Goal: Task Accomplishment & Management: Manage account settings

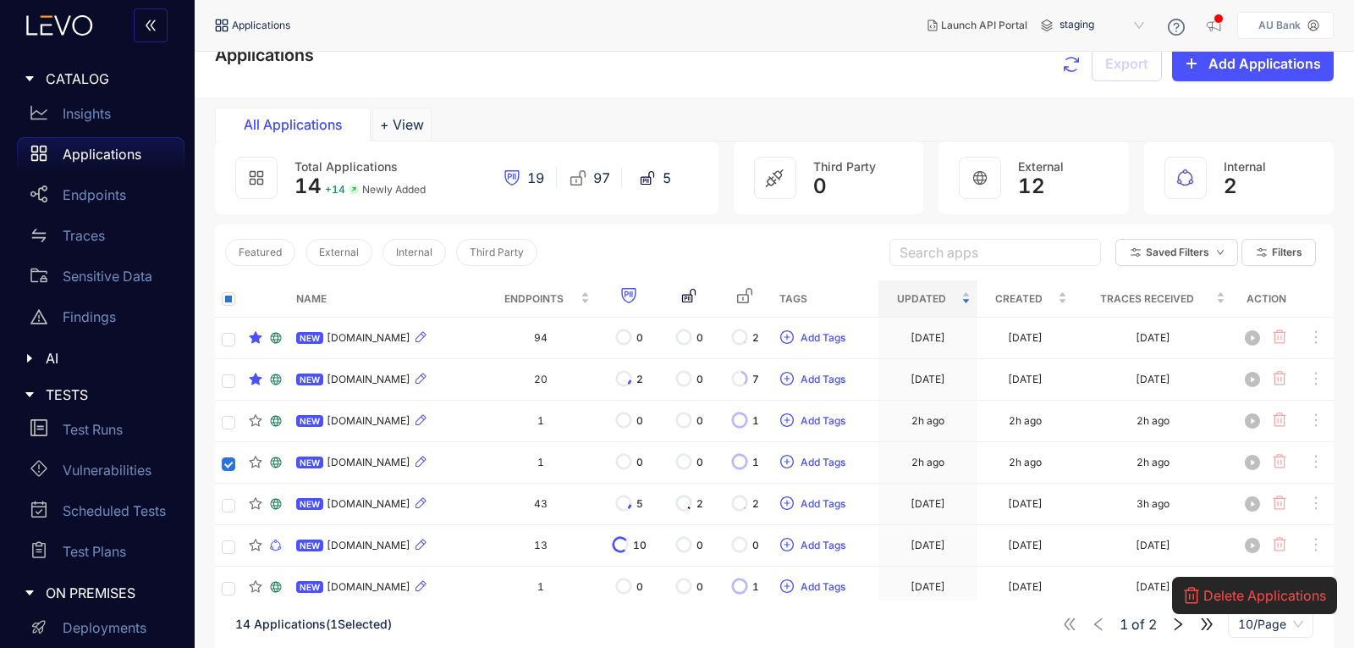
scroll to position [4, 0]
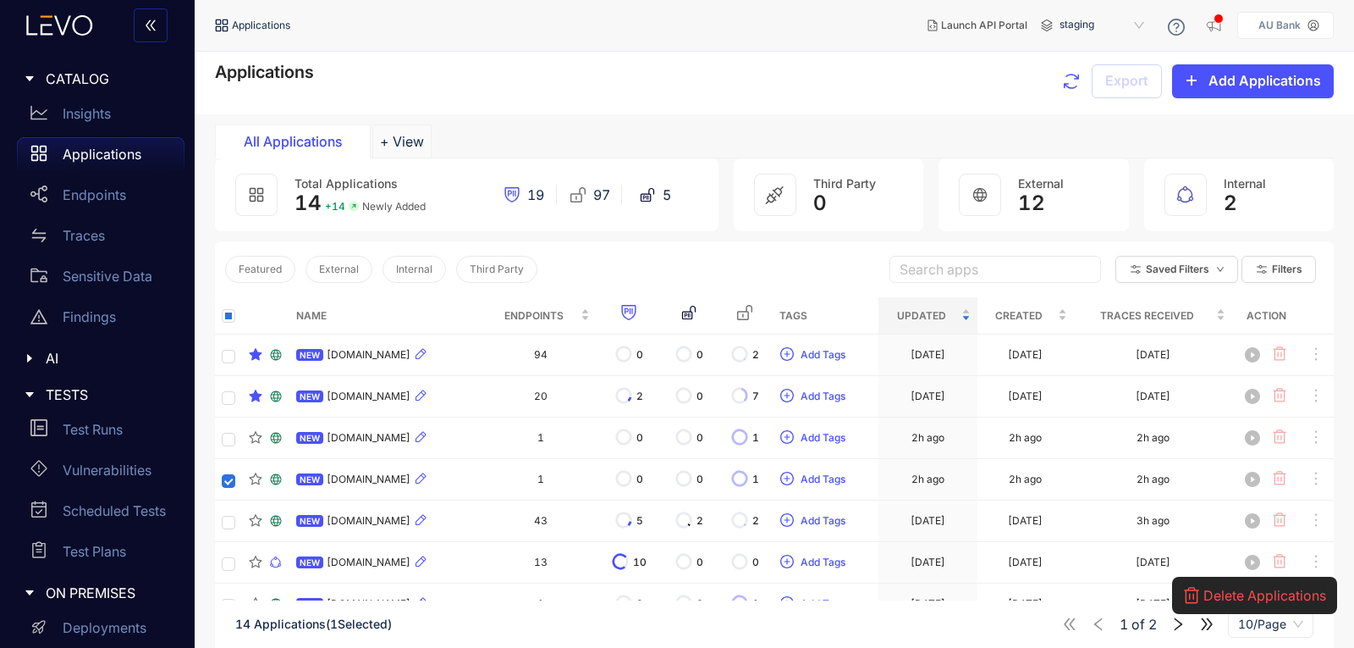
click at [1238, 586] on button "Delete Applications" at bounding box center [1255, 595] width 145 height 27
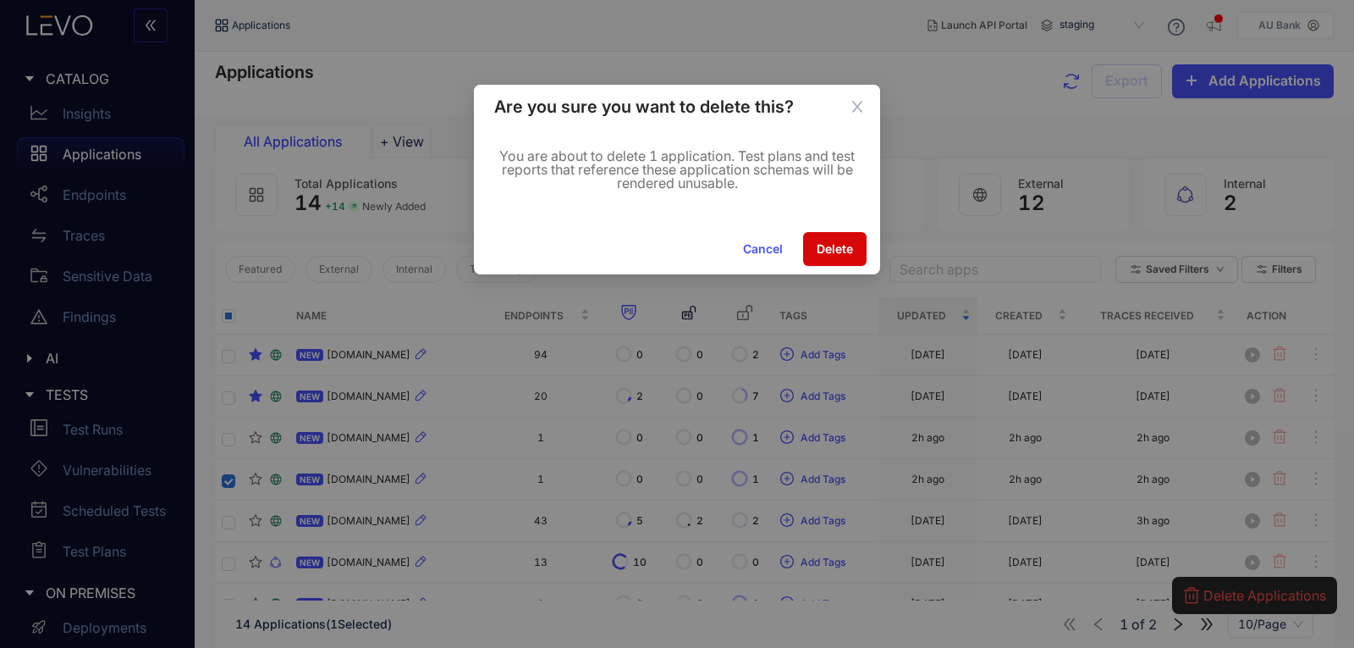
click at [849, 251] on span "Delete" at bounding box center [835, 249] width 36 height 14
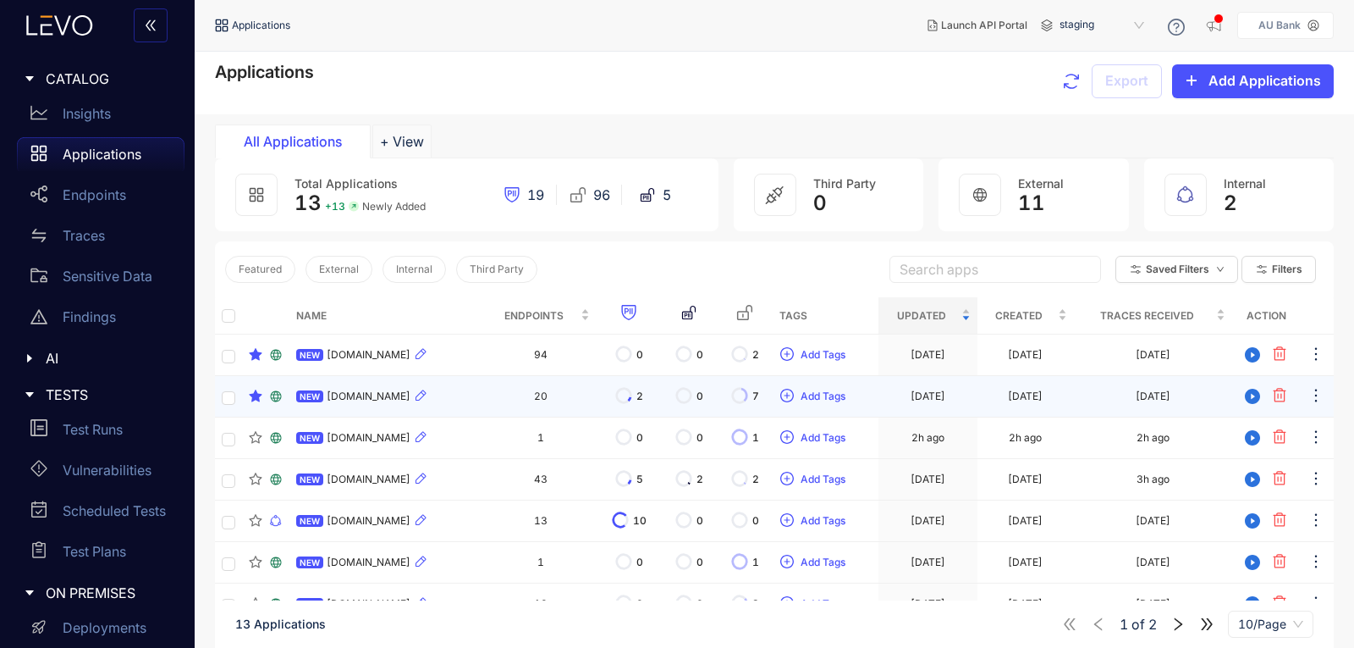
scroll to position [174, 0]
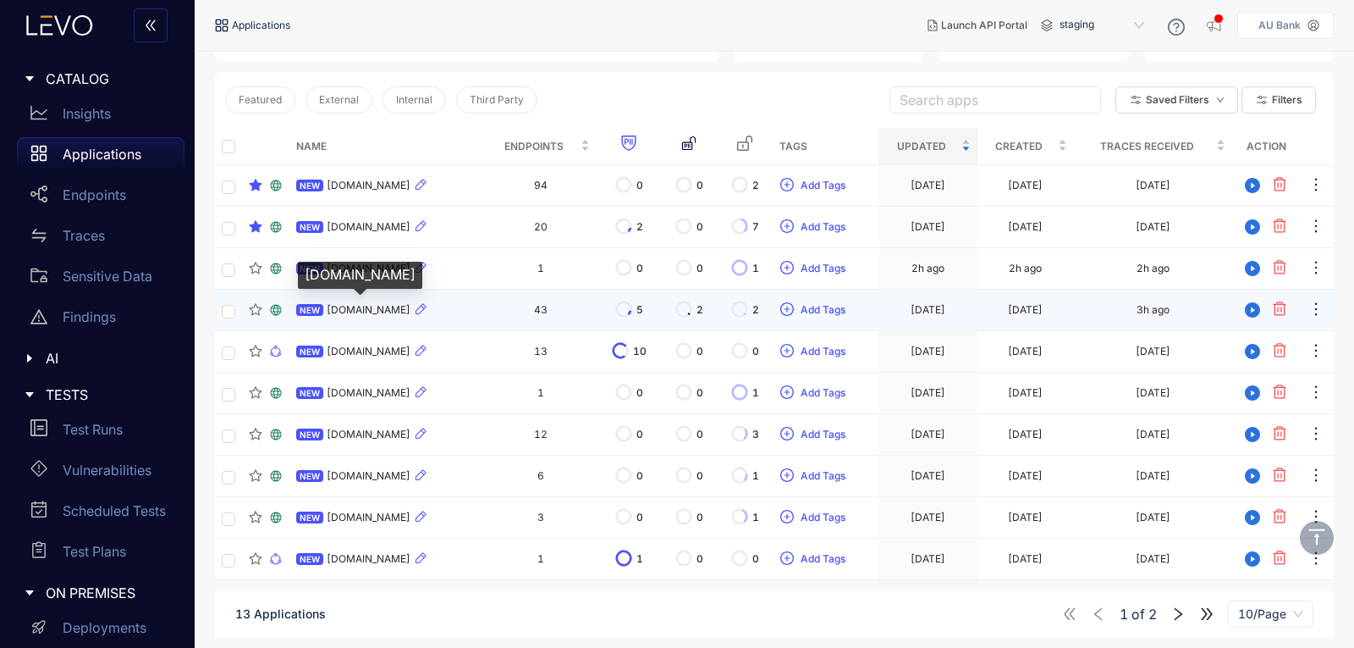
click at [411, 306] on span "[DOMAIN_NAME]" at bounding box center [369, 310] width 84 height 12
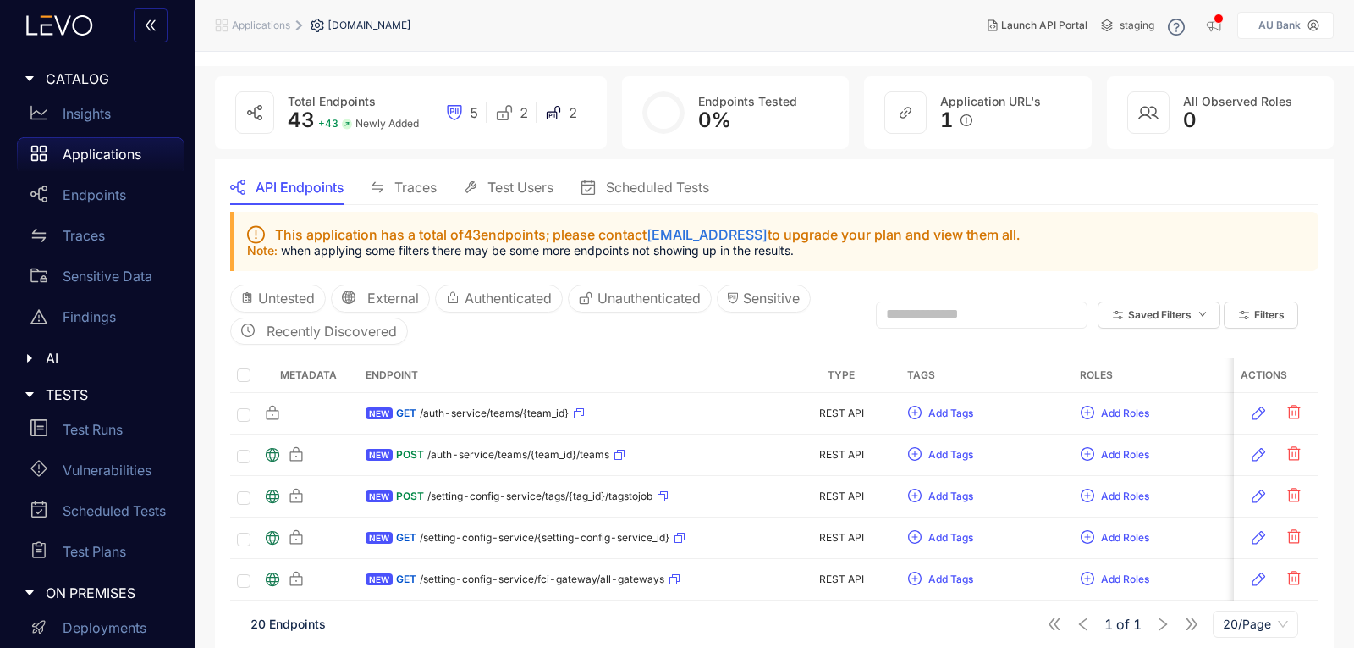
scroll to position [85, 0]
